Goal: Information Seeking & Learning: Learn about a topic

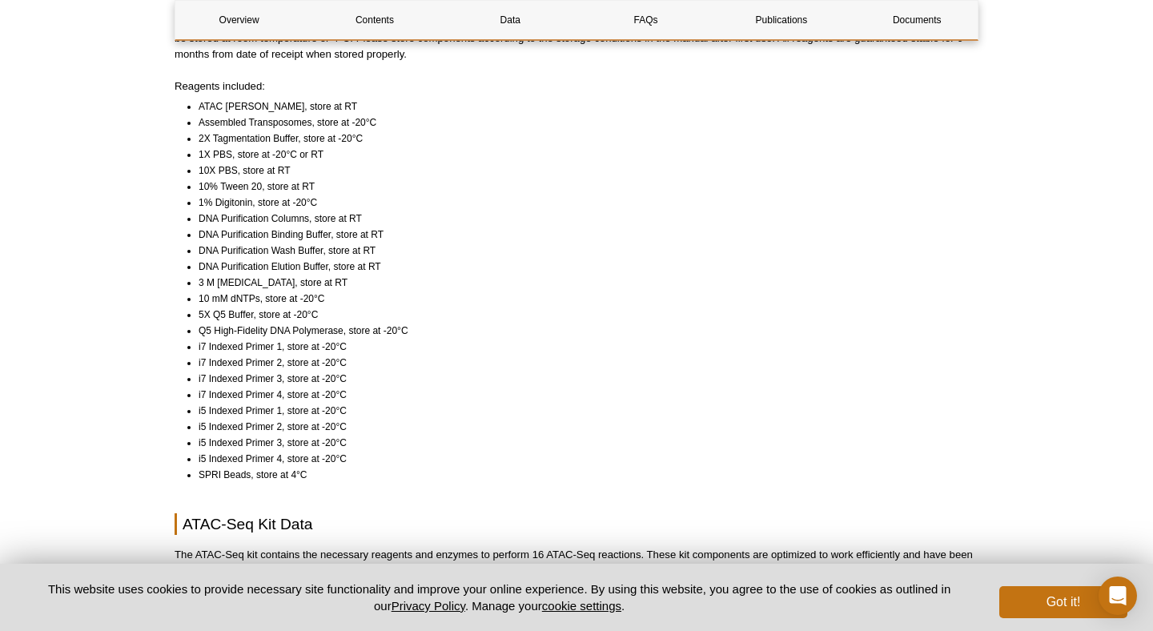
scroll to position [1203, 0]
drag, startPoint x: 199, startPoint y: 106, endPoint x: 393, endPoint y: 109, distance: 193.8
click at [393, 114] on li "Assembled Transposomes, store at -20°C" at bounding box center [581, 122] width 765 height 16
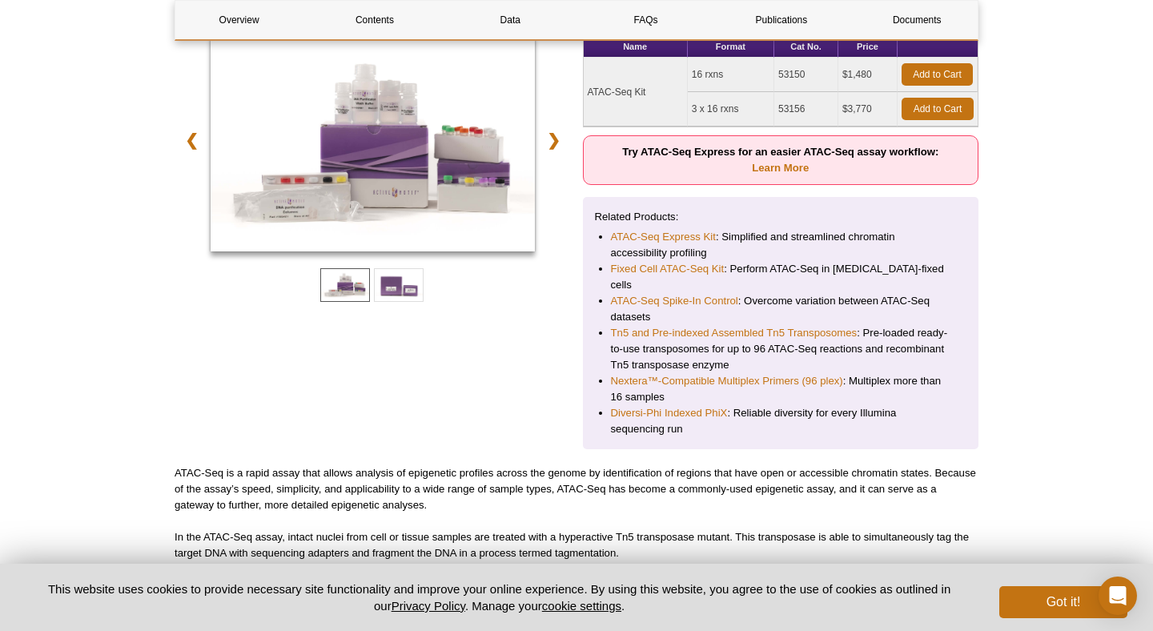
scroll to position [286, 0]
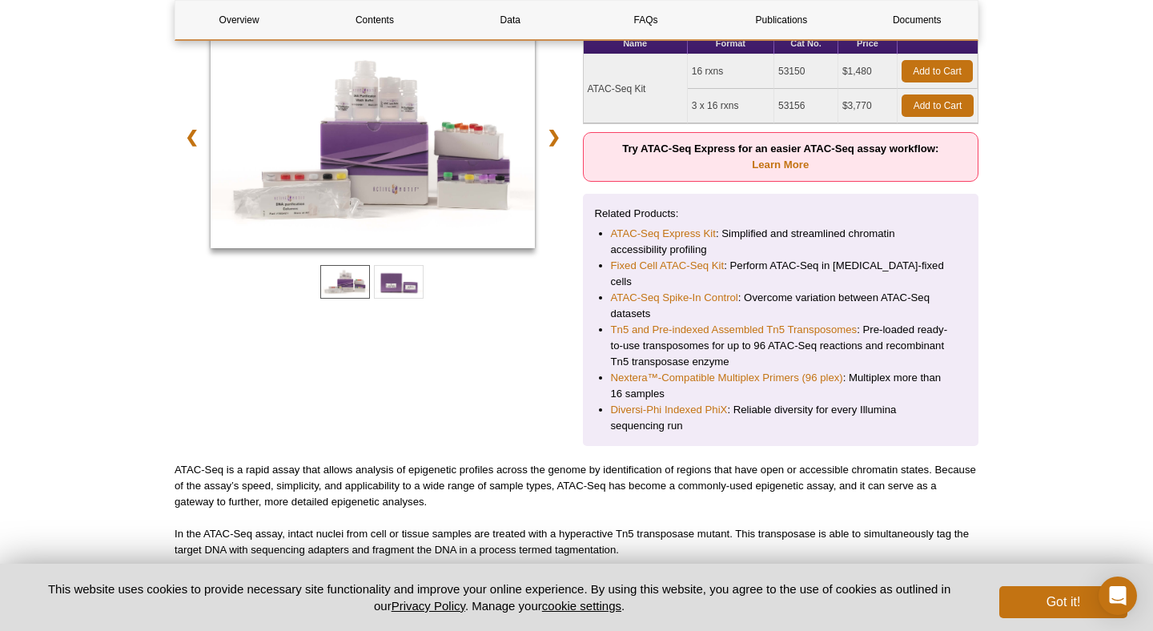
click at [706, 70] on td "16 rxns" at bounding box center [731, 71] width 86 height 34
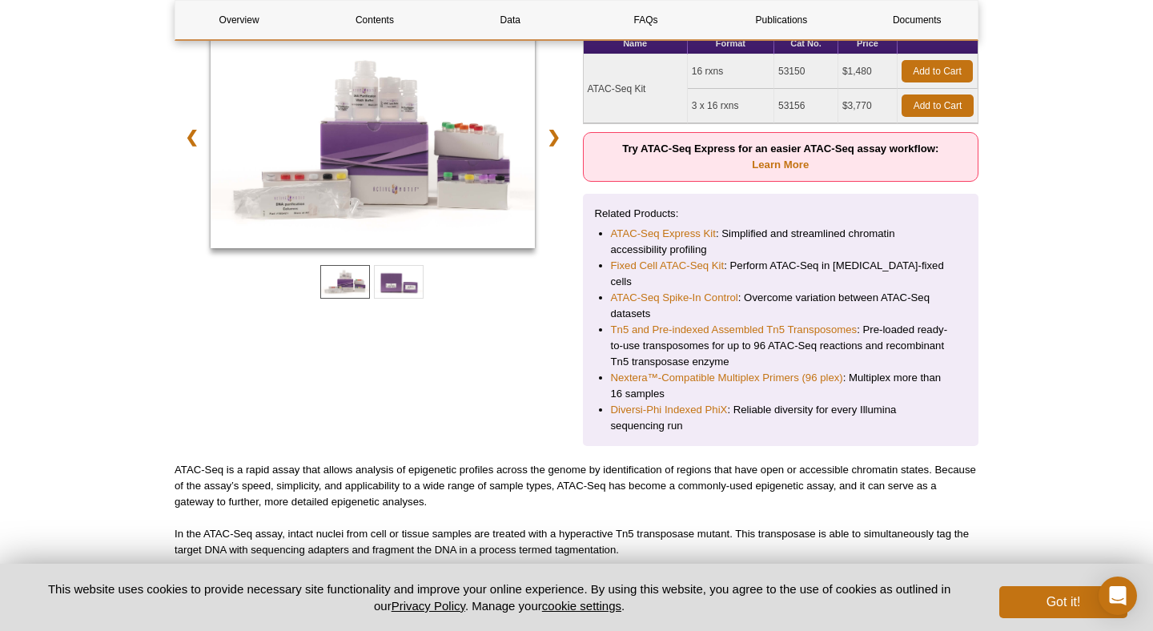
click at [706, 70] on td "16 rxns" at bounding box center [731, 71] width 86 height 34
drag, startPoint x: 685, startPoint y: 72, endPoint x: 818, endPoint y: 72, distance: 133.7
click at [818, 72] on tr "ATAC-Seq Kit 16 rxns 53150 $1,480 Add to Cart" at bounding box center [781, 71] width 395 height 34
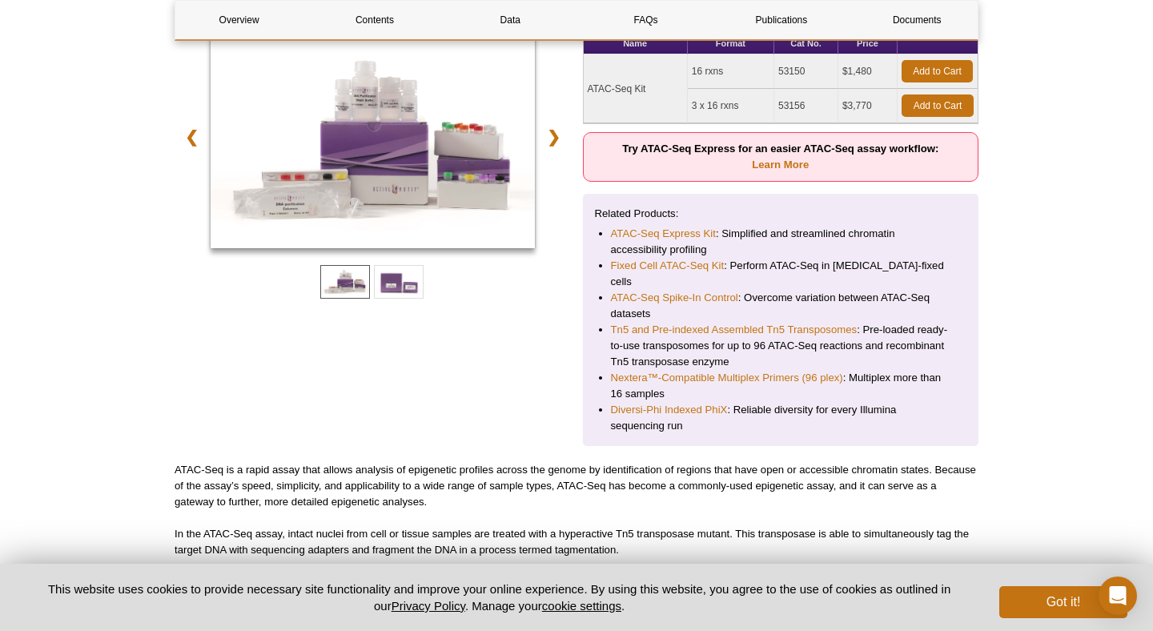
click at [747, 78] on td "16 rxns" at bounding box center [731, 71] width 86 height 34
click at [703, 72] on td "16 rxns" at bounding box center [731, 71] width 86 height 34
drag, startPoint x: 697, startPoint y: 72, endPoint x: 711, endPoint y: 72, distance: 13.6
click at [711, 72] on td "16 rxns" at bounding box center [731, 71] width 86 height 34
click at [722, 72] on td "16 rxns" at bounding box center [731, 71] width 86 height 34
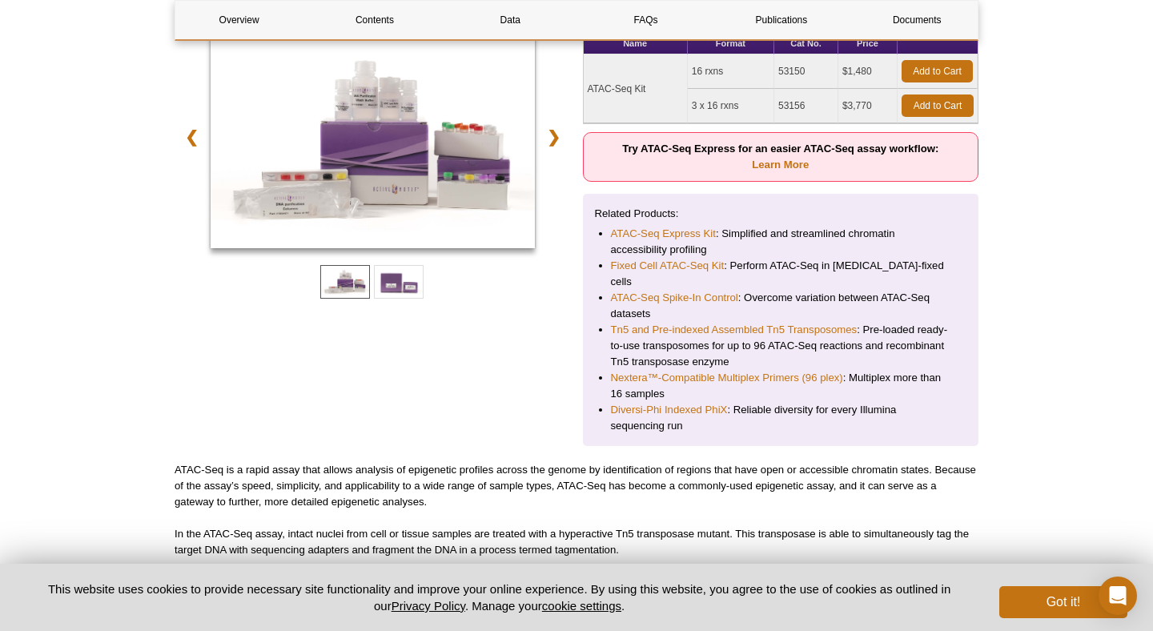
drag, startPoint x: 854, startPoint y: 67, endPoint x: 871, endPoint y: 67, distance: 17.6
click at [871, 67] on td "$1,480" at bounding box center [867, 71] width 59 height 34
click at [881, 69] on td "$1,480" at bounding box center [867, 71] width 59 height 34
click at [785, 76] on td "53150" at bounding box center [806, 71] width 64 height 34
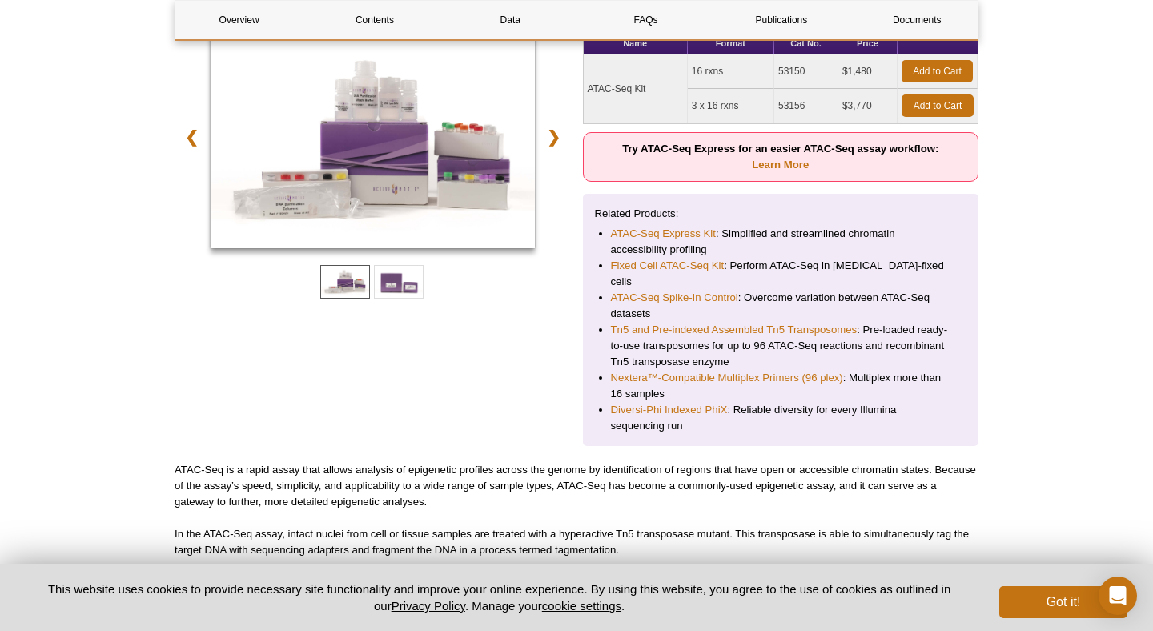
click at [785, 76] on td "53150" at bounding box center [806, 71] width 64 height 34
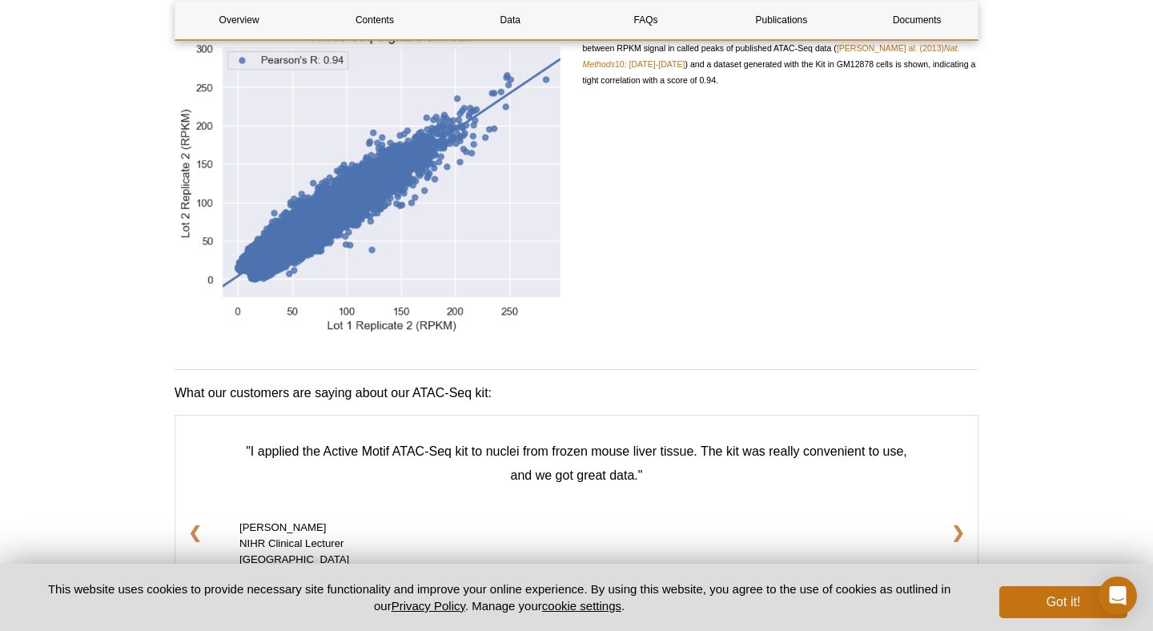
scroll to position [0, 0]
